Goal: Task Accomplishment & Management: Manage account settings

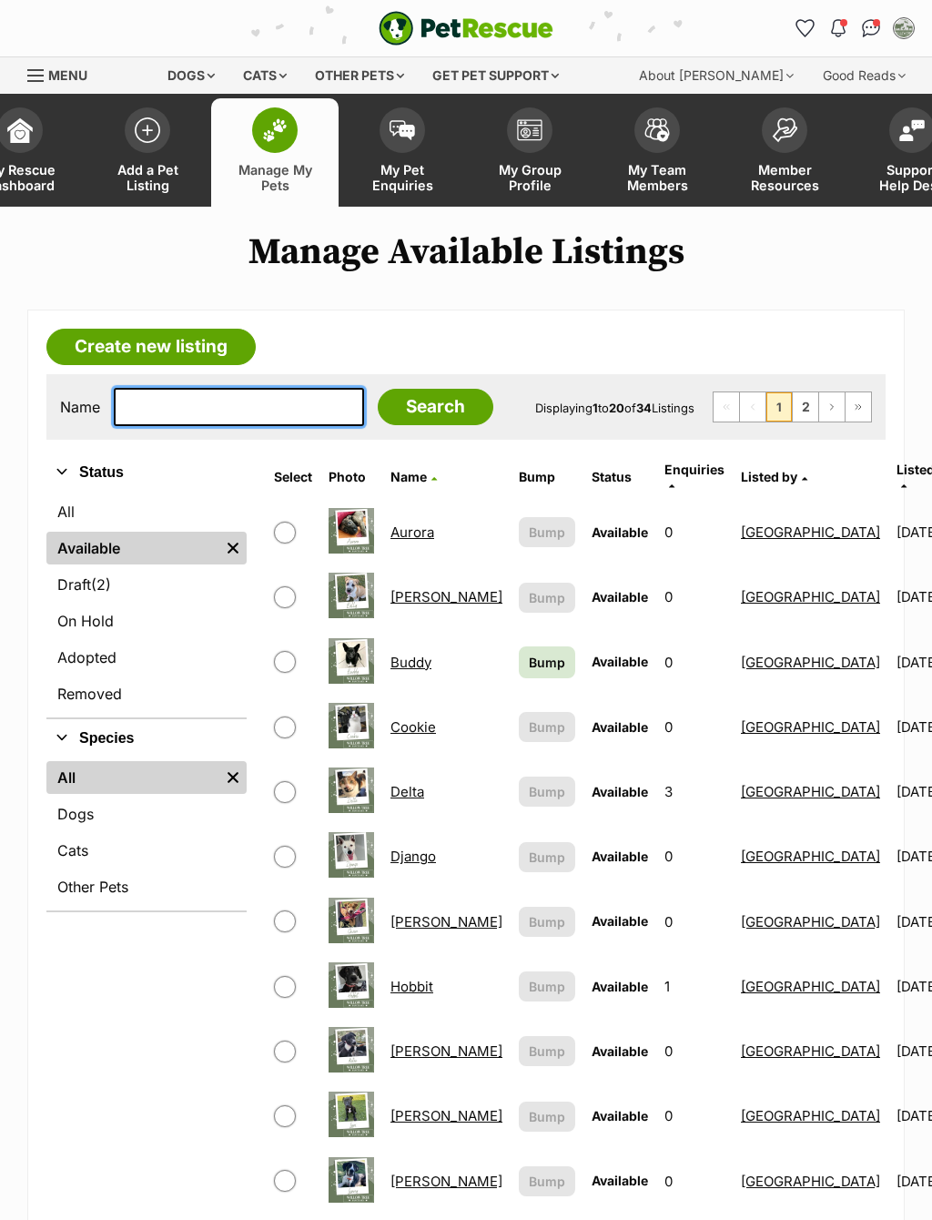
click at [259, 410] on input "text" at bounding box center [239, 407] width 250 height 38
type input "[PERSON_NAME]"
click at [391, 411] on input "Search" at bounding box center [436, 407] width 116 height 36
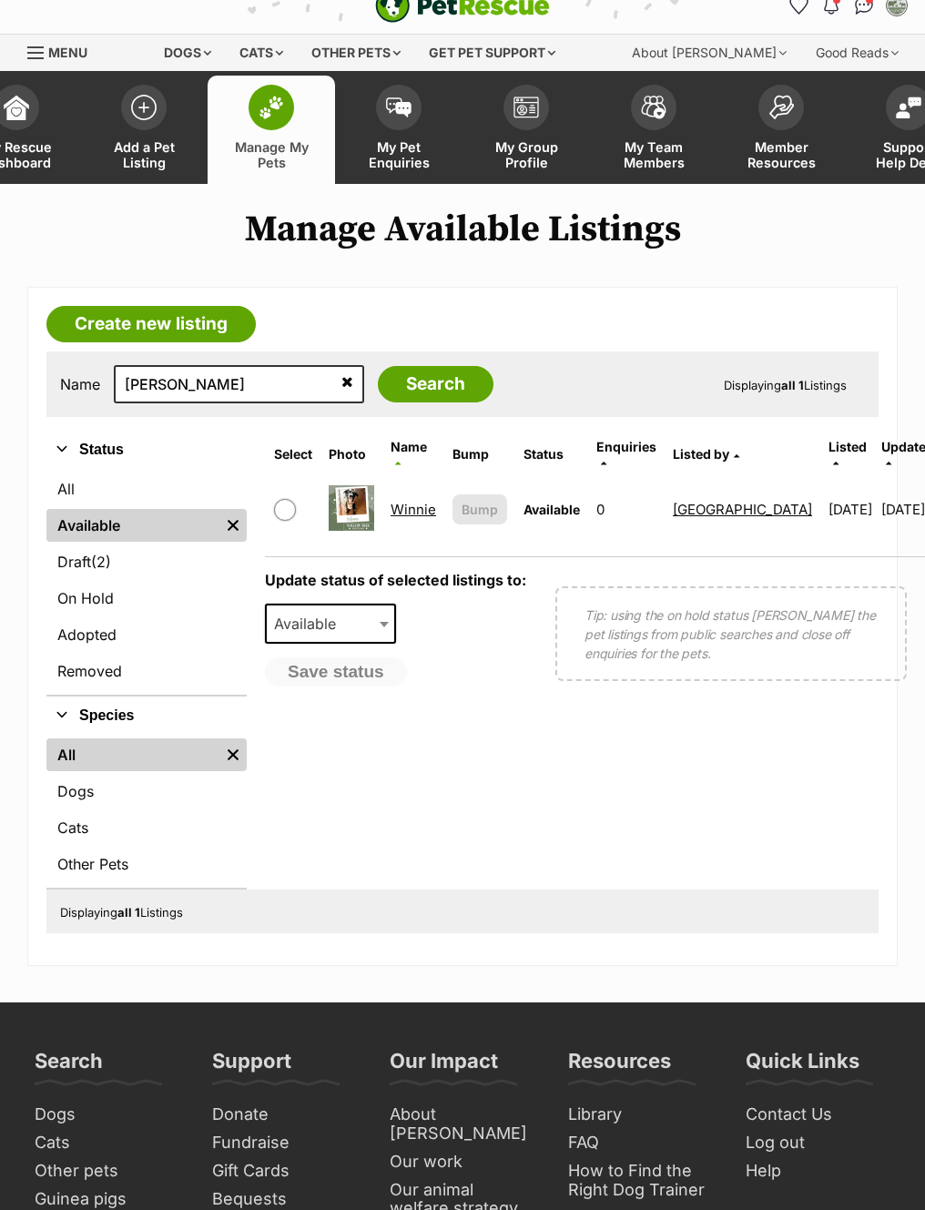
click at [421, 507] on link "Winnie" at bounding box center [414, 509] width 46 height 17
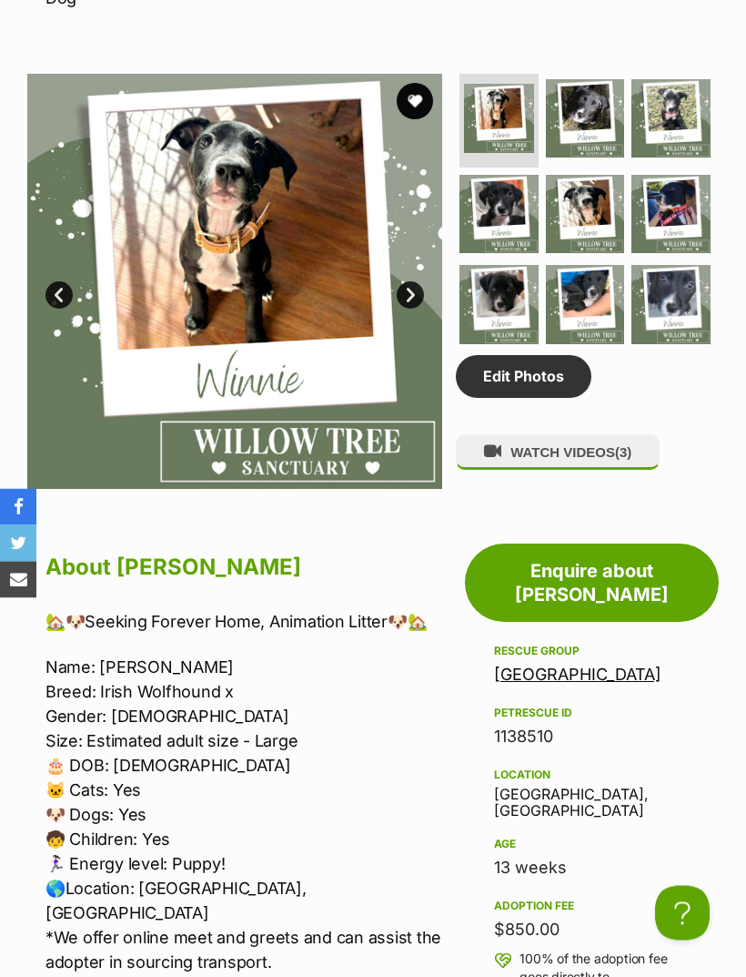
scroll to position [991, 0]
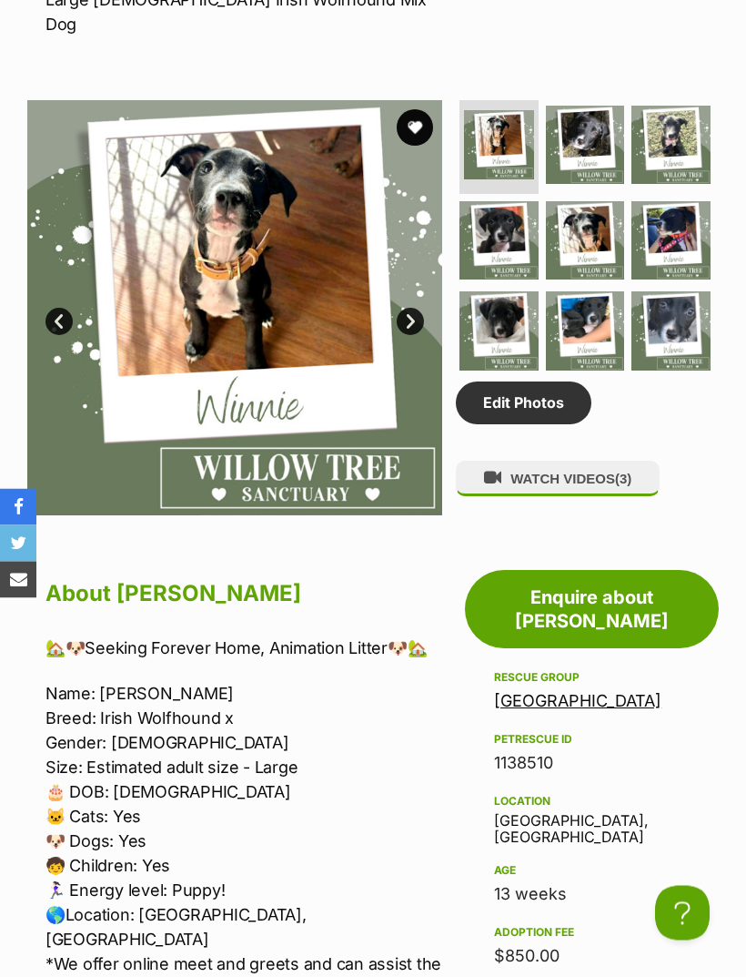
click at [547, 398] on link "Edit Photos" at bounding box center [524, 403] width 136 height 42
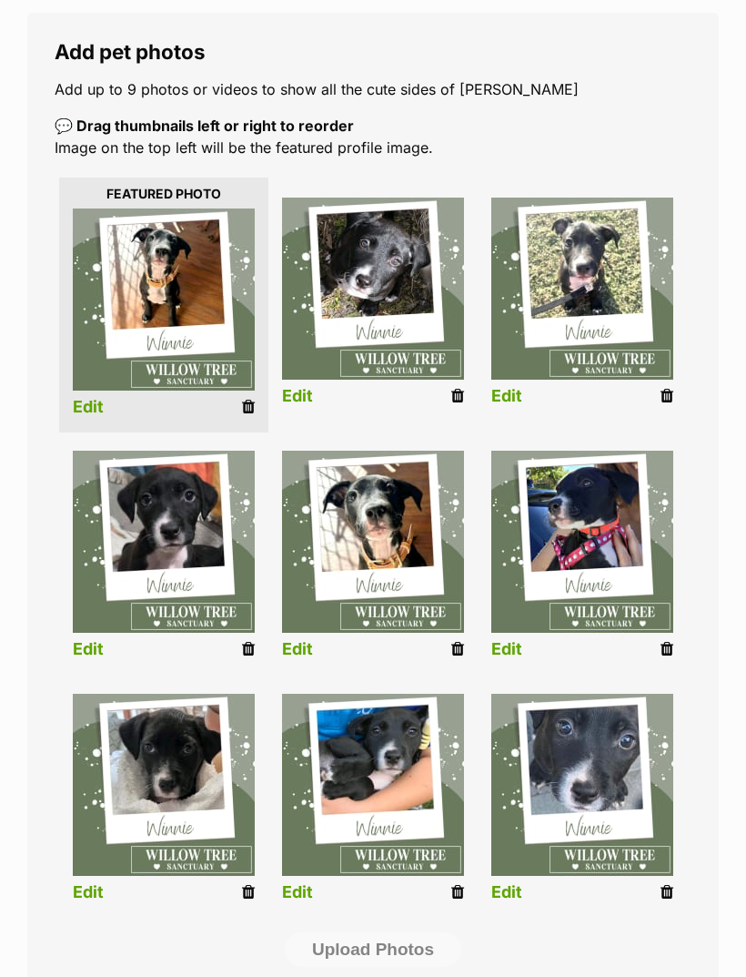
scroll to position [297, 0]
click at [250, 892] on icon at bounding box center [248, 892] width 13 height 16
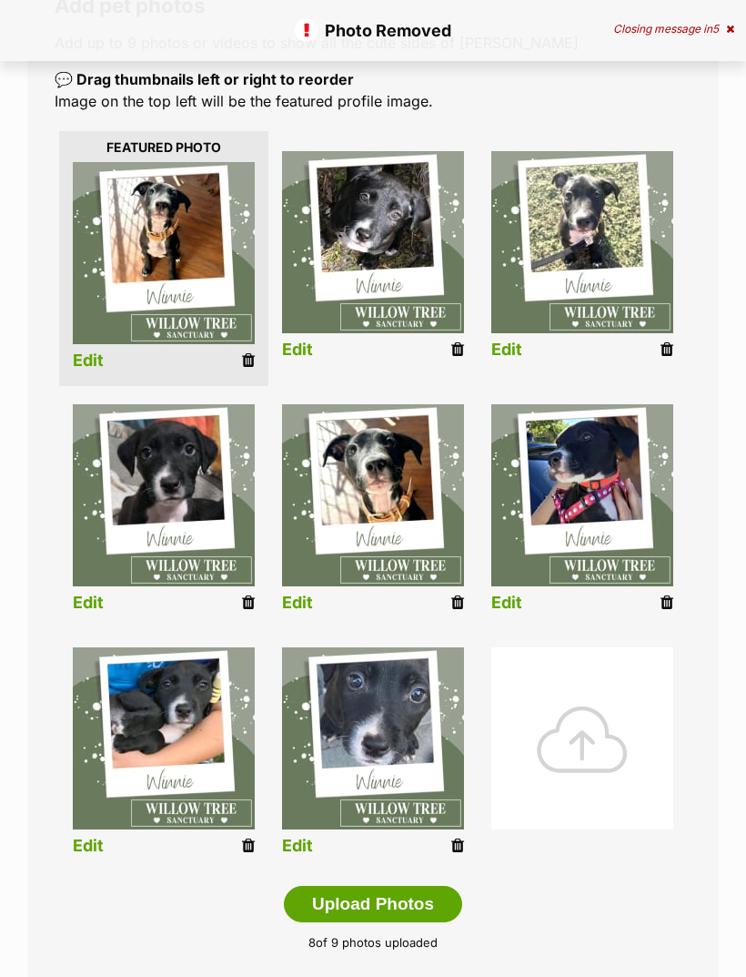
scroll to position [343, 0]
click at [605, 726] on div at bounding box center [583, 738] width 182 height 182
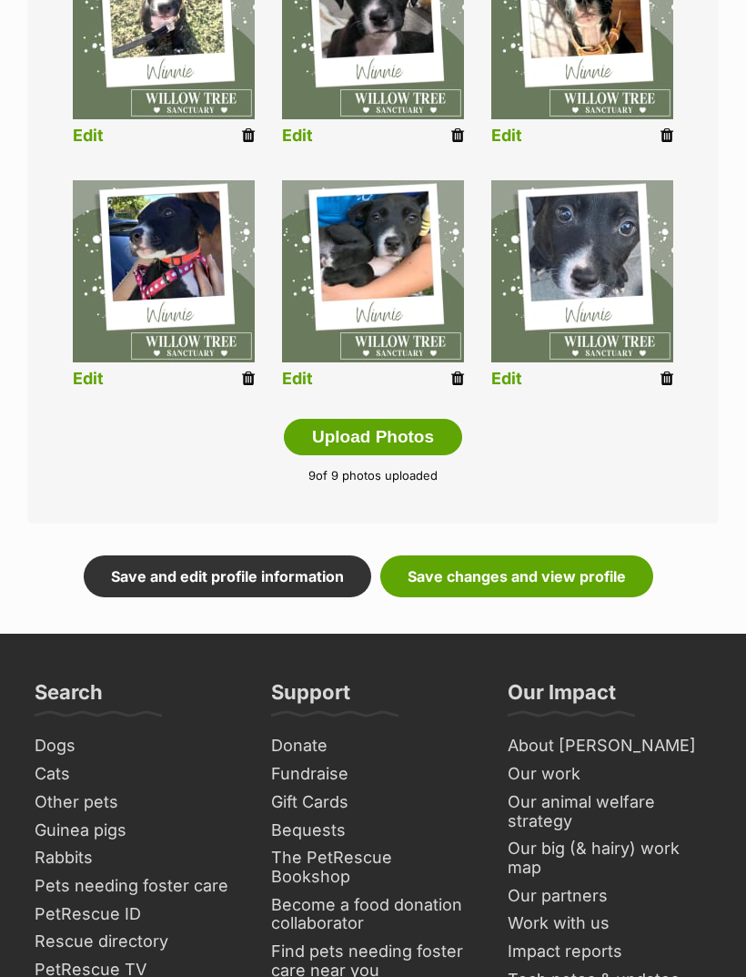
scroll to position [842, 0]
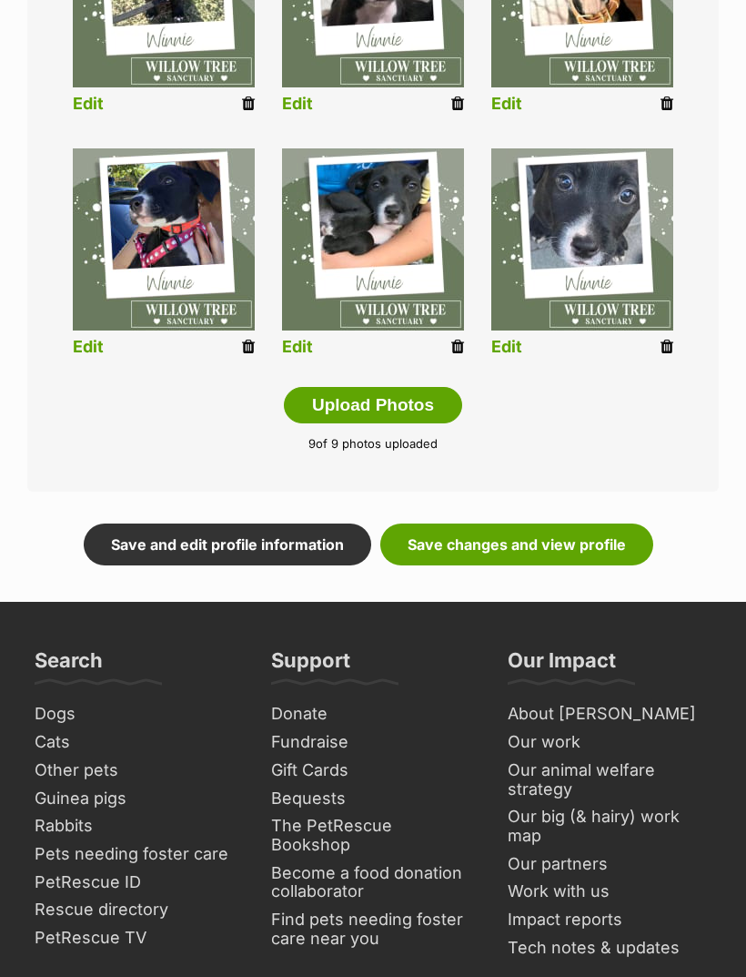
click at [584, 536] on link "Save changes and view profile" at bounding box center [517, 544] width 273 height 42
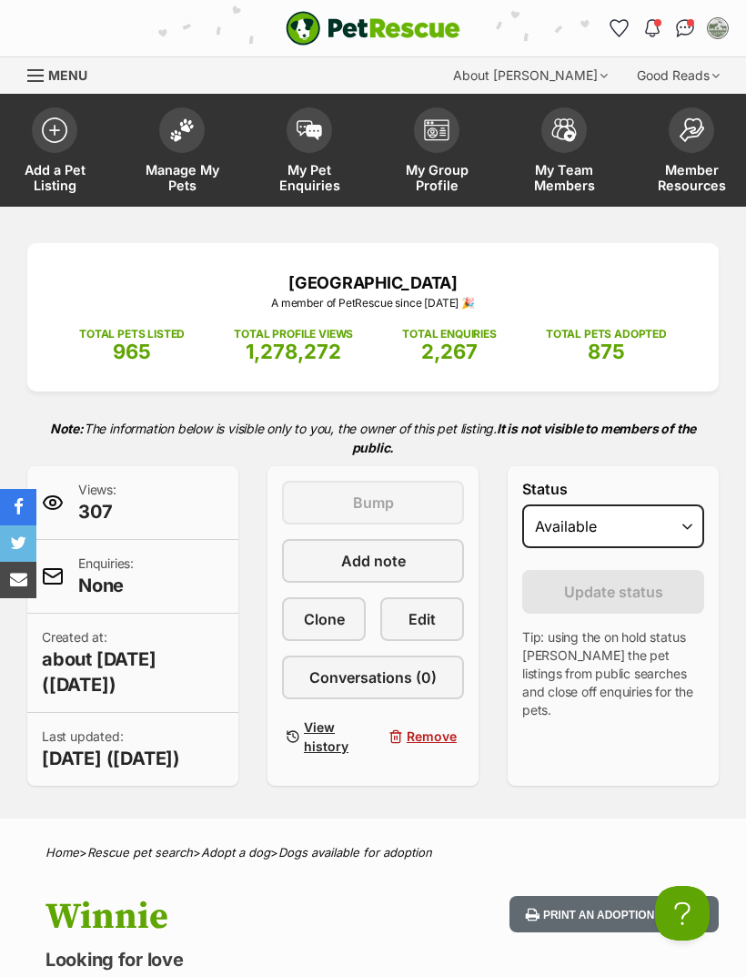
click at [207, 142] on link "Manage My Pets" at bounding box center [181, 152] width 127 height 108
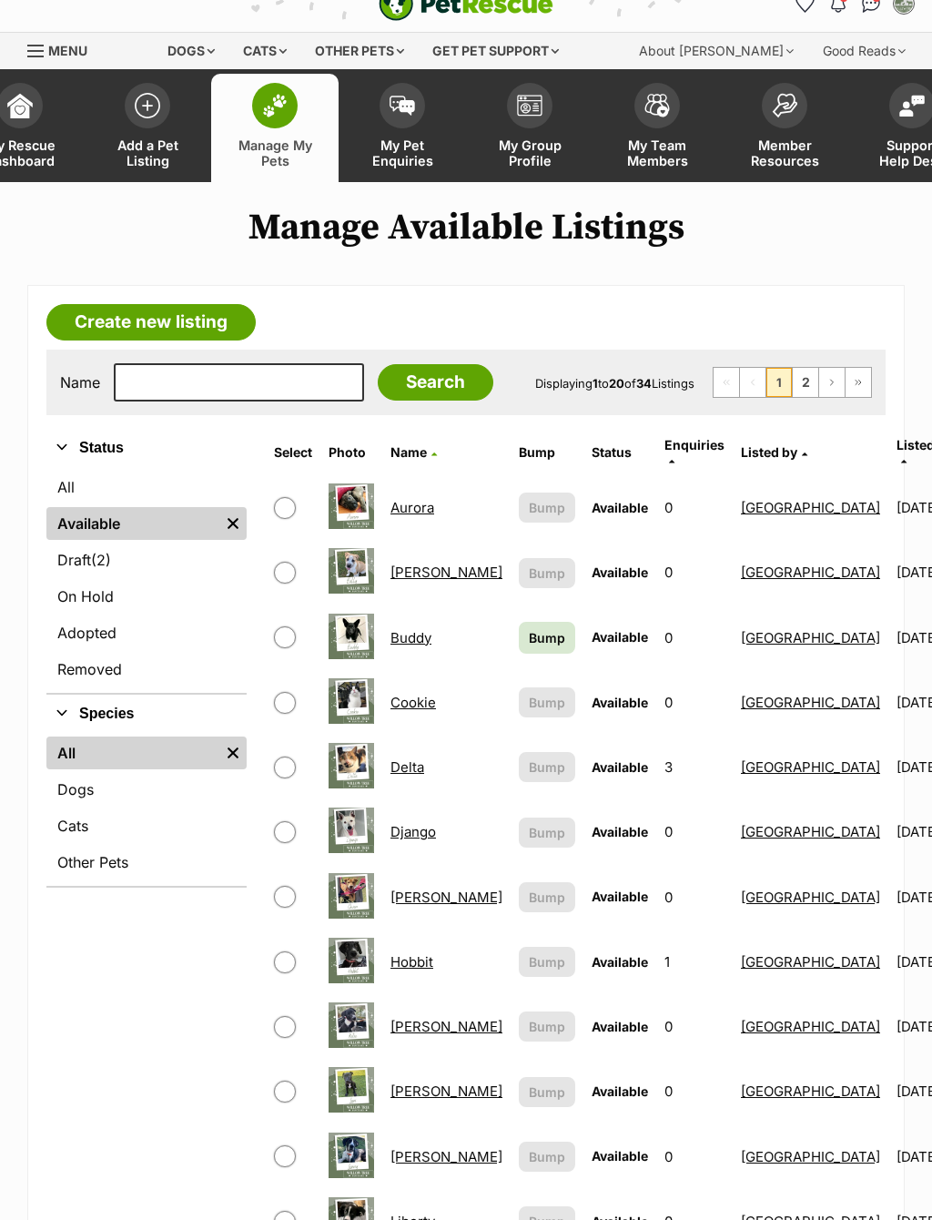
scroll to position [25, 0]
click at [249, 388] on input "text" at bounding box center [239, 382] width 250 height 38
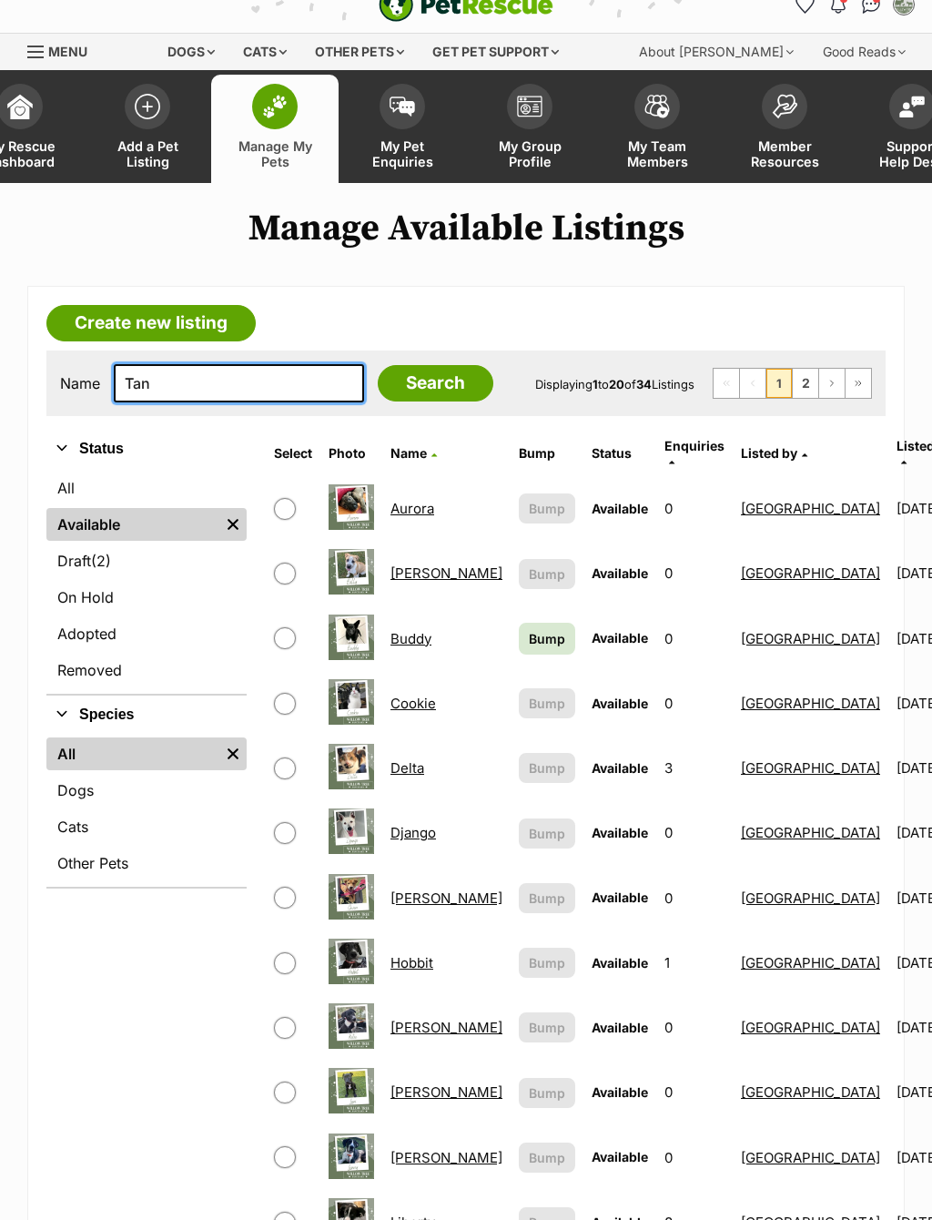
type input "Tan"
click at [404, 370] on input "Search" at bounding box center [436, 383] width 116 height 36
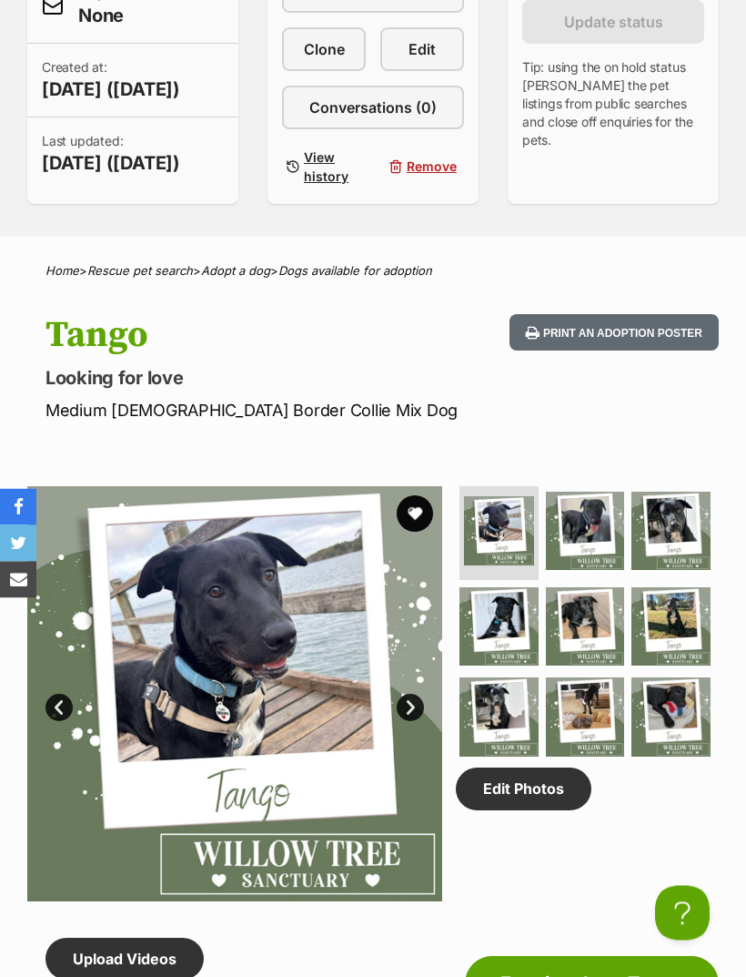
scroll to position [571, 0]
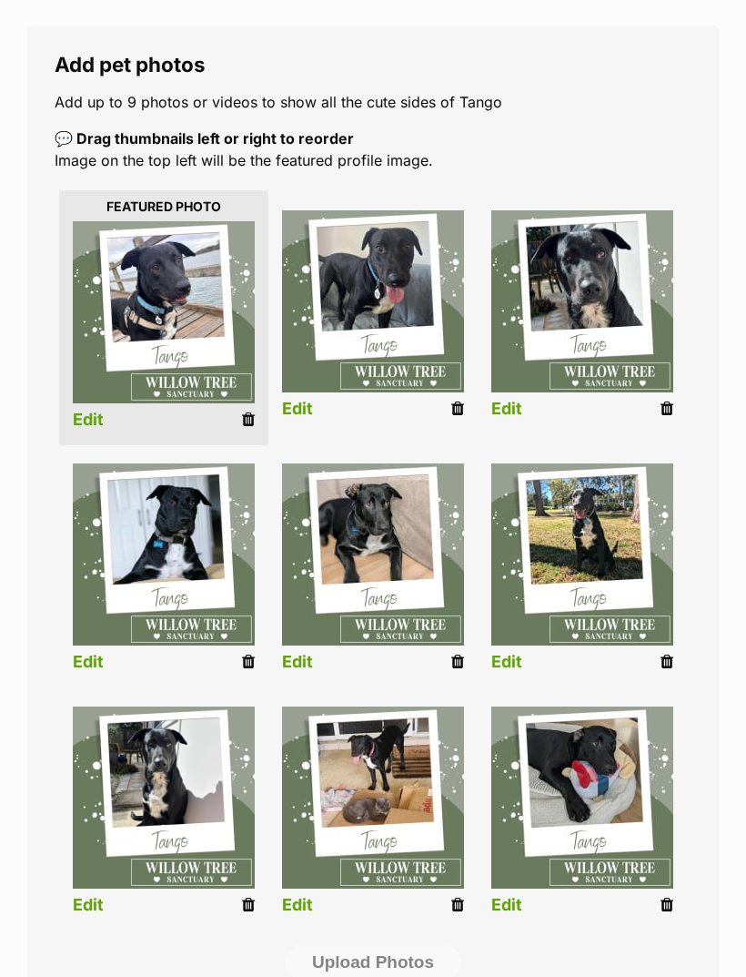
scroll to position [287, 0]
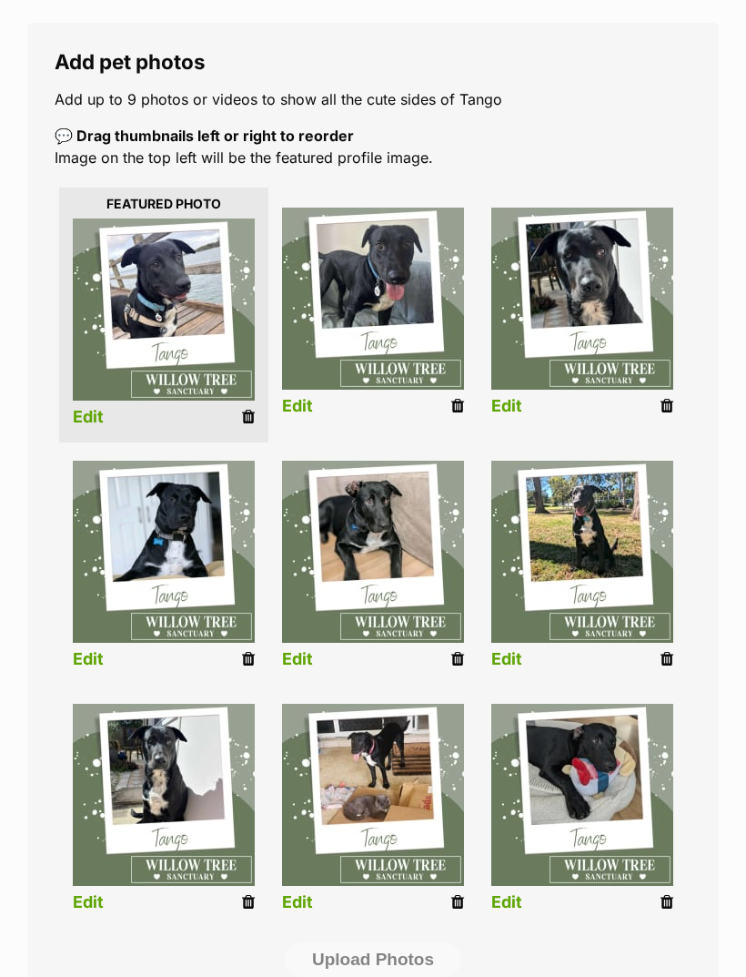
click at [253, 666] on icon at bounding box center [248, 659] width 13 height 16
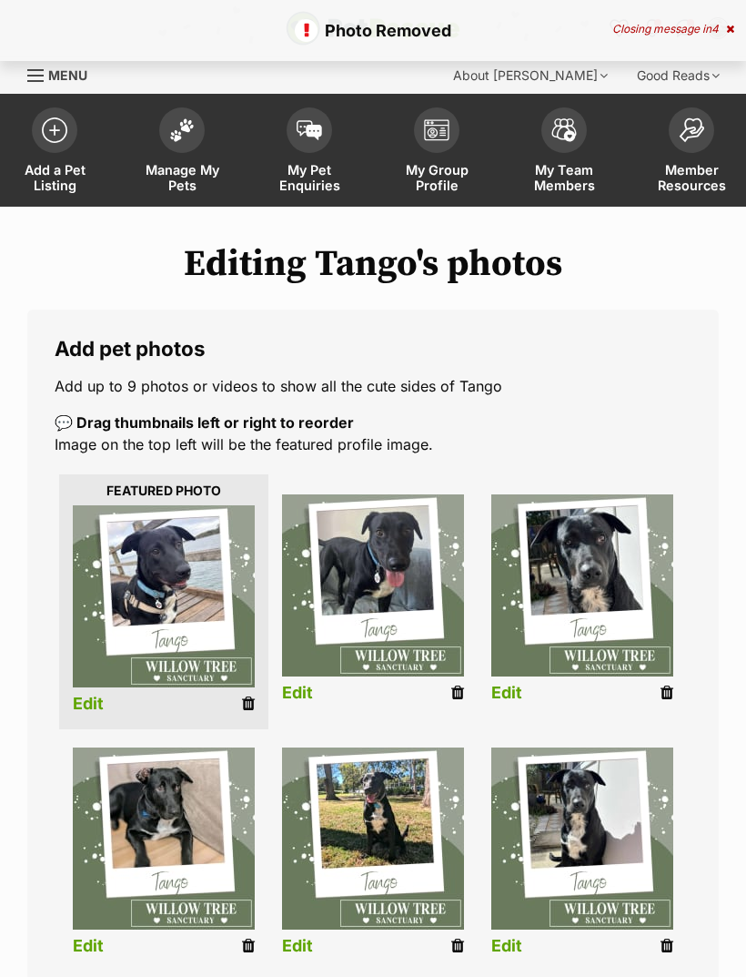
click at [254, 949] on icon at bounding box center [248, 946] width 13 height 16
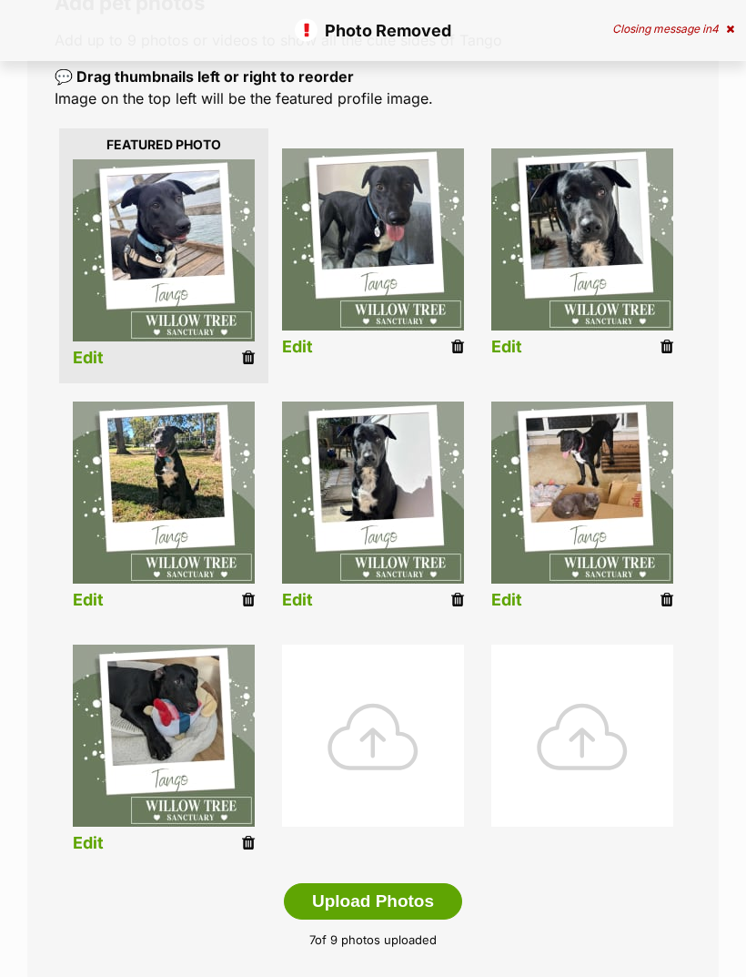
scroll to position [346, 0]
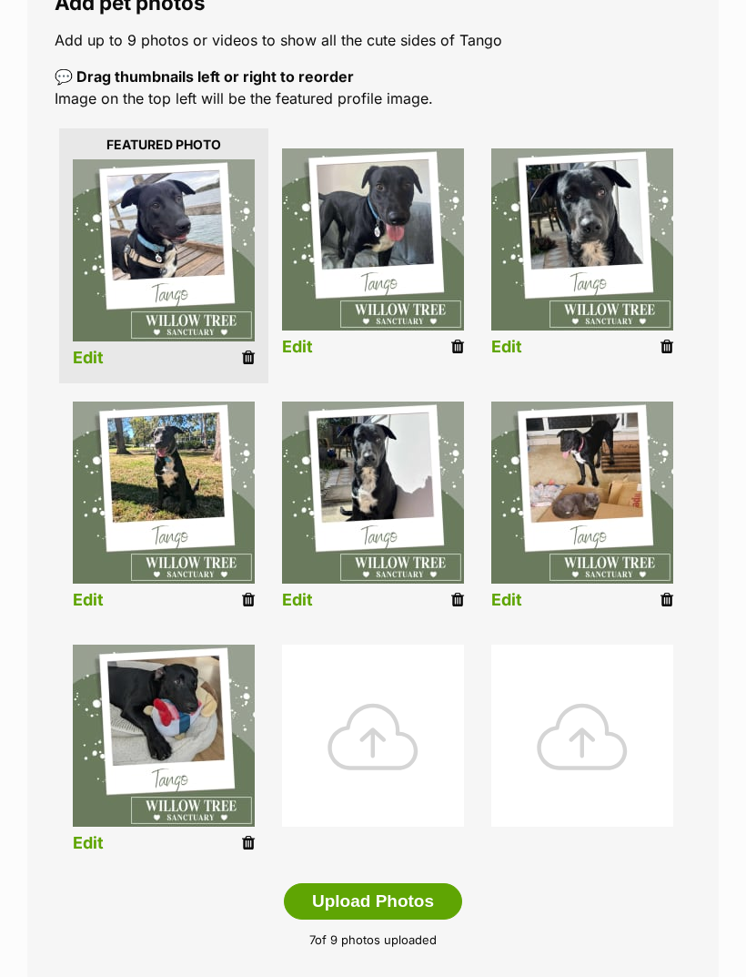
click at [670, 349] on icon at bounding box center [667, 347] width 13 height 16
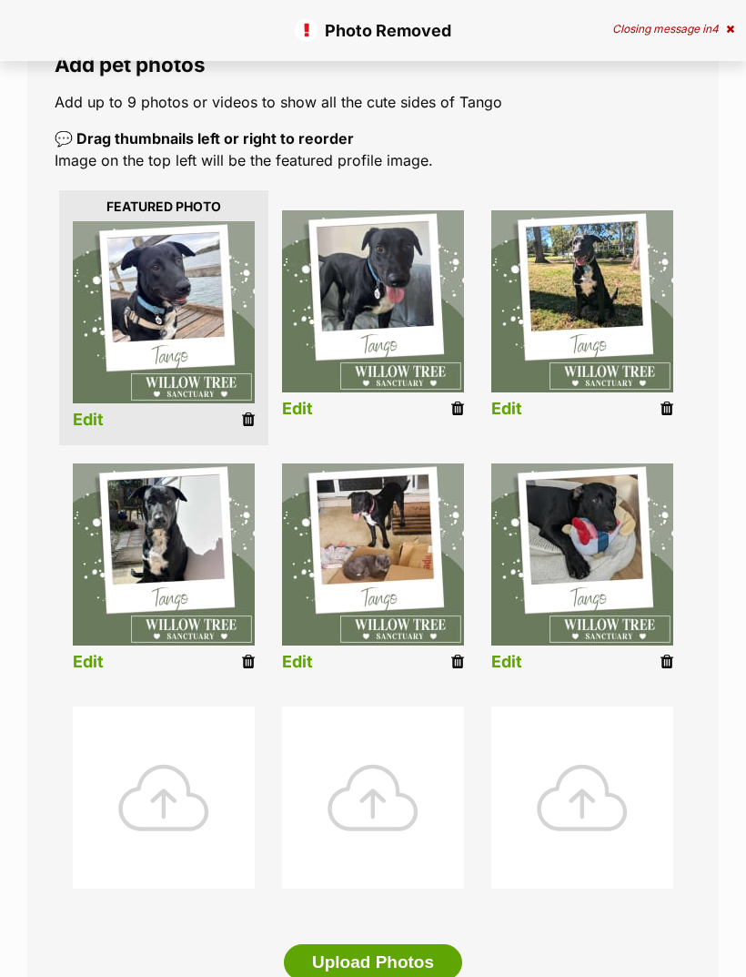
scroll to position [284, 0]
click at [671, 665] on icon at bounding box center [667, 662] width 13 height 16
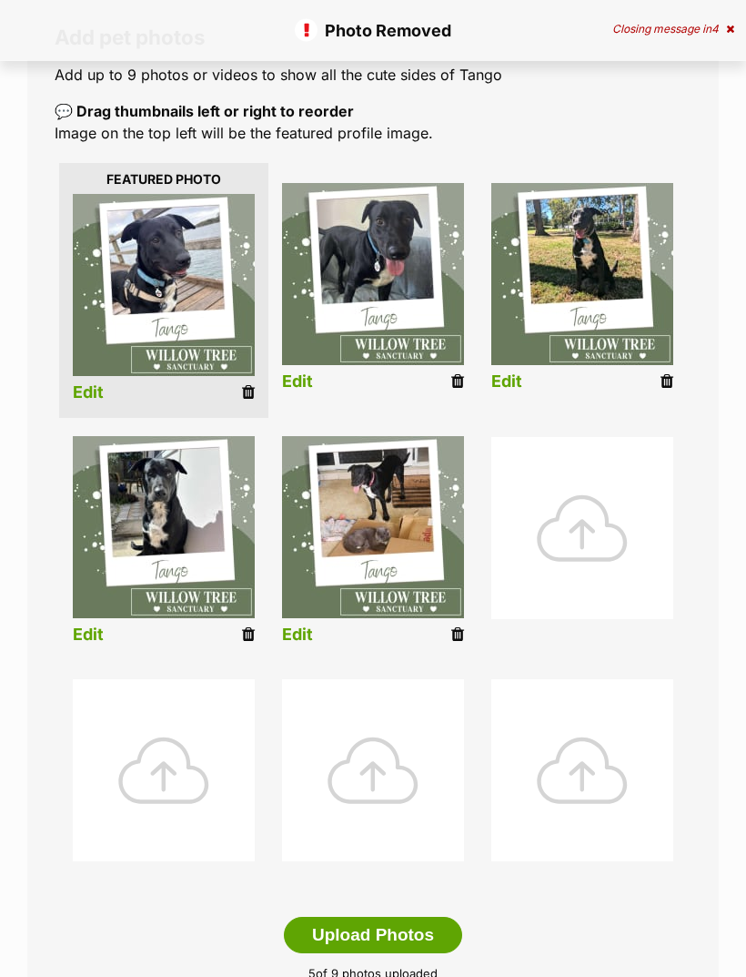
scroll to position [311, 0]
click at [598, 523] on div at bounding box center [583, 528] width 182 height 182
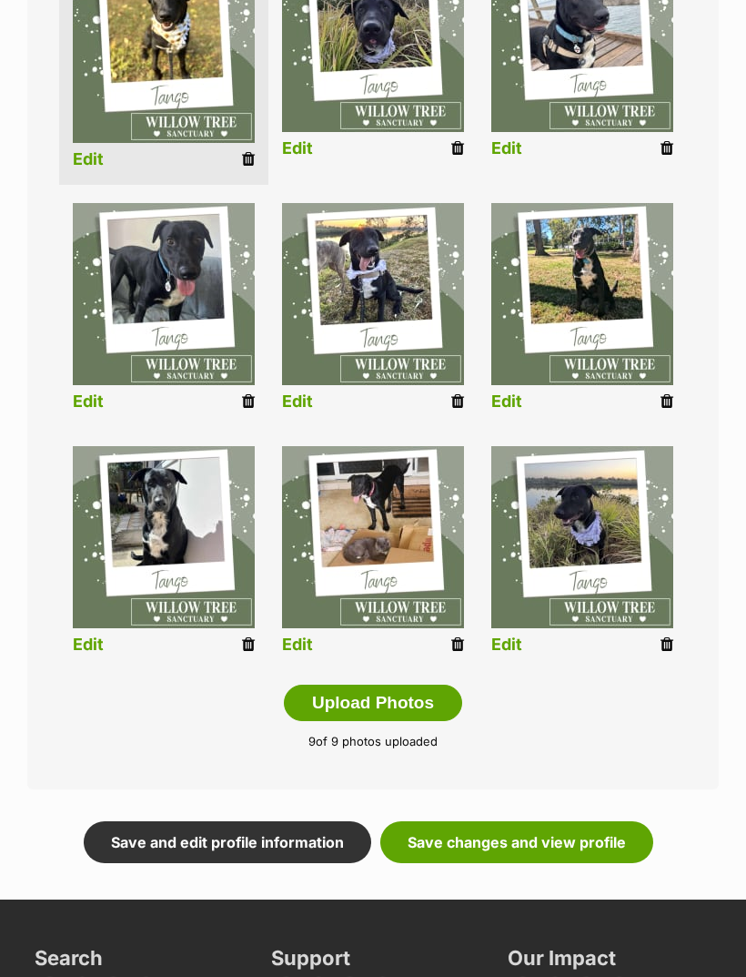
scroll to position [549, 0]
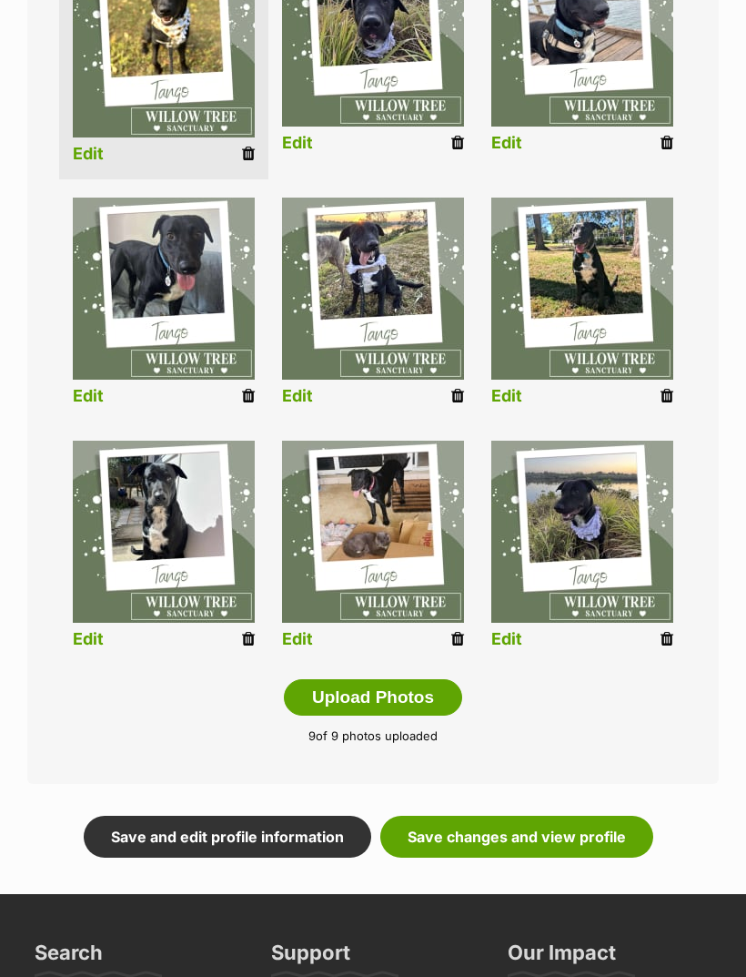
click at [557, 830] on link "Save changes and view profile" at bounding box center [517, 838] width 273 height 42
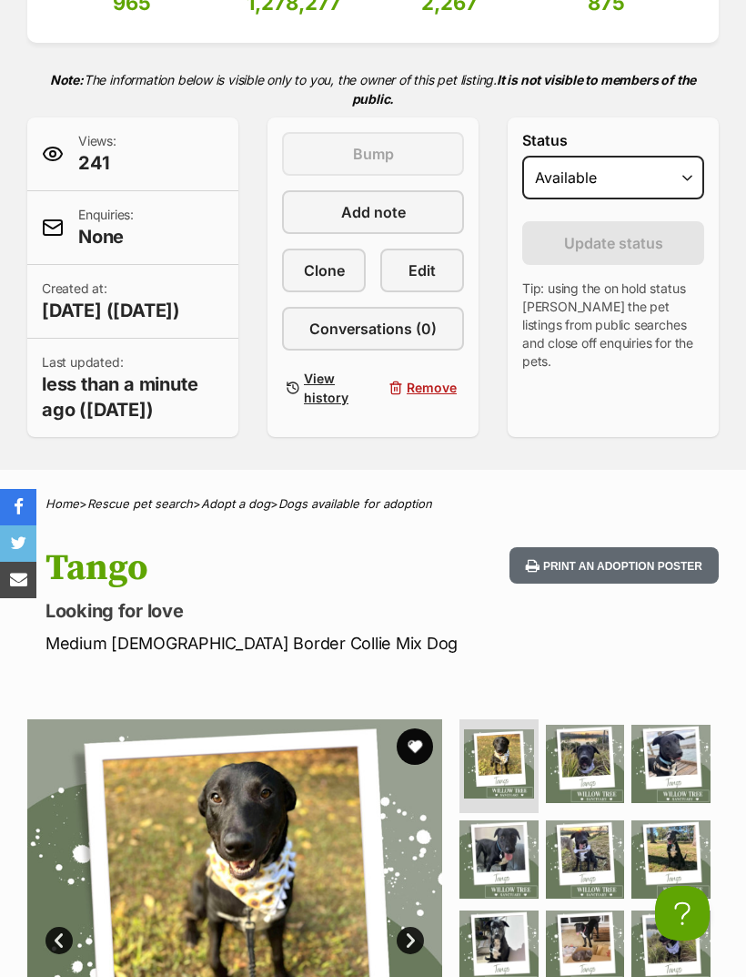
scroll to position [326, 0]
